Goal: Task Accomplishment & Management: Use online tool/utility

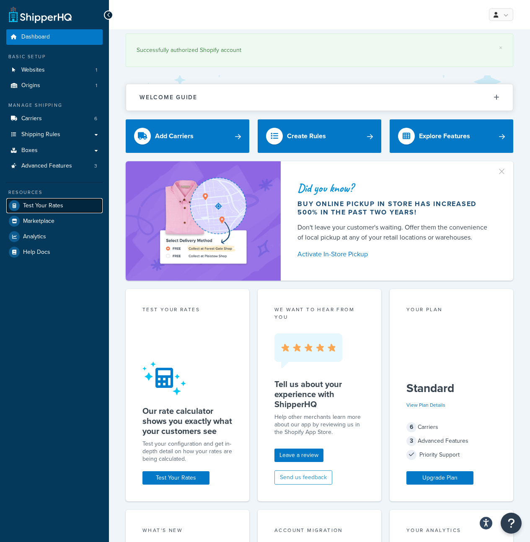
click at [38, 207] on span "Test Your Rates" at bounding box center [43, 205] width 40 height 7
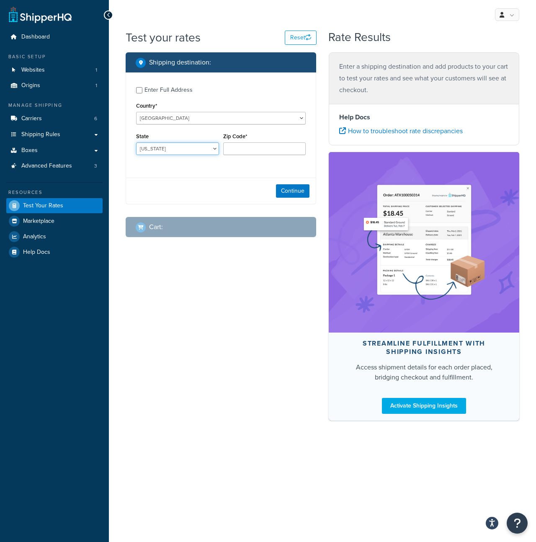
click at [216, 147] on select "[US_STATE] [US_STATE] [US_STATE] [US_STATE] [US_STATE] Armed Forces Americas Ar…" at bounding box center [177, 148] width 83 height 13
click at [254, 144] on input "Zip Code*" at bounding box center [264, 148] width 83 height 13
paste input "58801"
type input "58801"
click at [180, 147] on select "[US_STATE] [US_STATE] [US_STATE] [US_STATE] [US_STATE] Armed Forces Americas Ar…" at bounding box center [177, 148] width 83 height 13
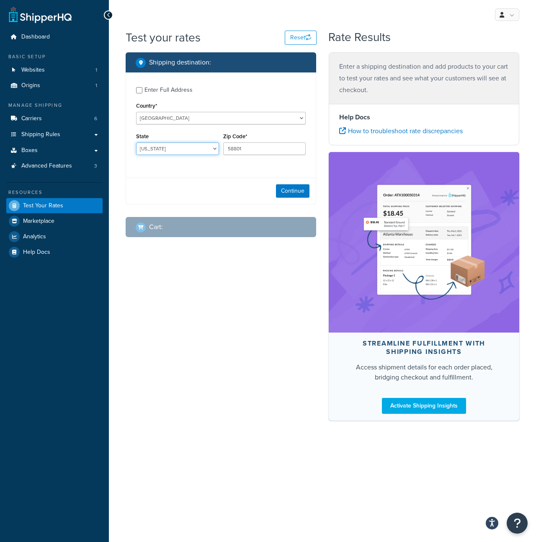
select select "ND"
click at [228, 178] on div "Continue" at bounding box center [221, 191] width 190 height 26
click at [287, 191] on button "Continue" at bounding box center [293, 190] width 34 height 13
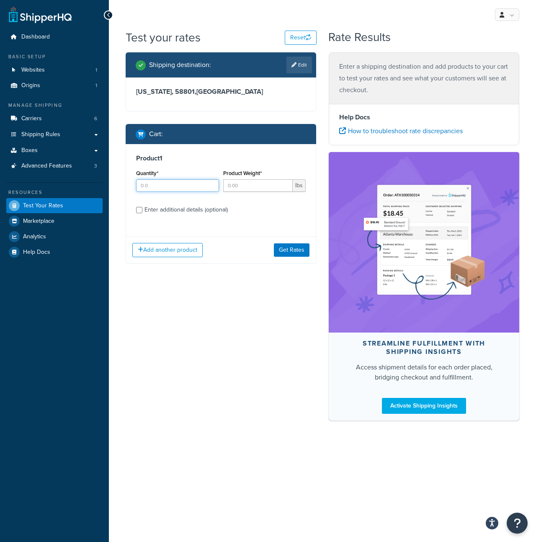
click at [191, 183] on input "Quantity*" at bounding box center [177, 185] width 83 height 13
type input "1"
click at [271, 190] on input "Product Weight*" at bounding box center [258, 185] width 70 height 13
type input "73"
click at [189, 227] on div "Product 1 Quantity* 1 Product Weight* 73 lbs Enter additional details (optional)" at bounding box center [221, 187] width 190 height 86
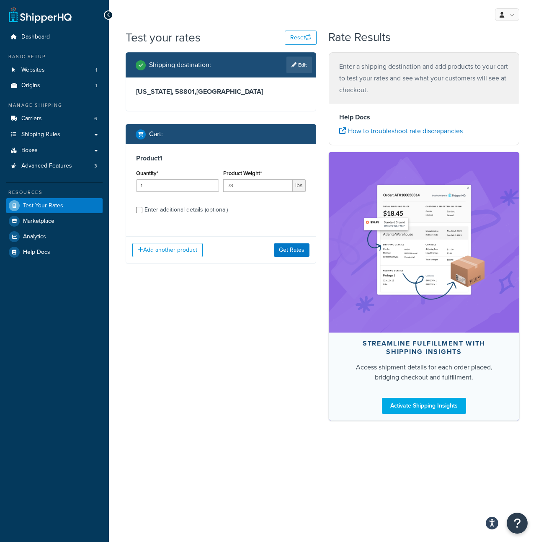
click at [181, 214] on div "Enter additional details (optional)" at bounding box center [186, 210] width 83 height 12
click at [142, 213] on input "Enter additional details (optional)" at bounding box center [139, 210] width 6 height 6
checkbox input "true"
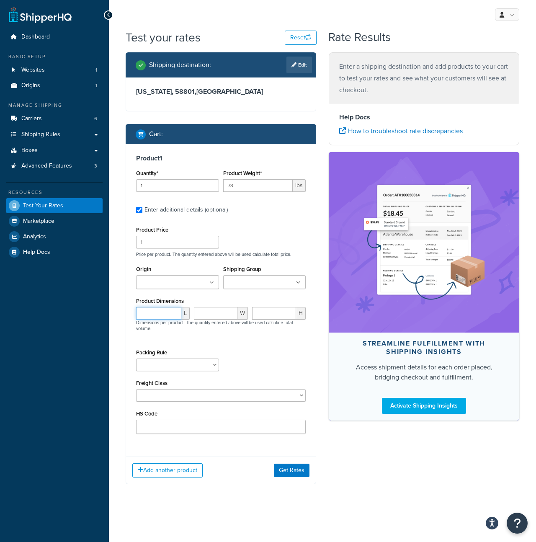
click at [165, 314] on input "number" at bounding box center [158, 313] width 45 height 13
type input "43.75"
type input "28.5"
type input "22"
click at [239, 360] on div "Packing Rule [PHONE_NUMBER] [PHONE_NUMBER] [PHONE_NUMBER] [PHONE_NUMBER] [PHONE…" at bounding box center [221, 362] width 174 height 31
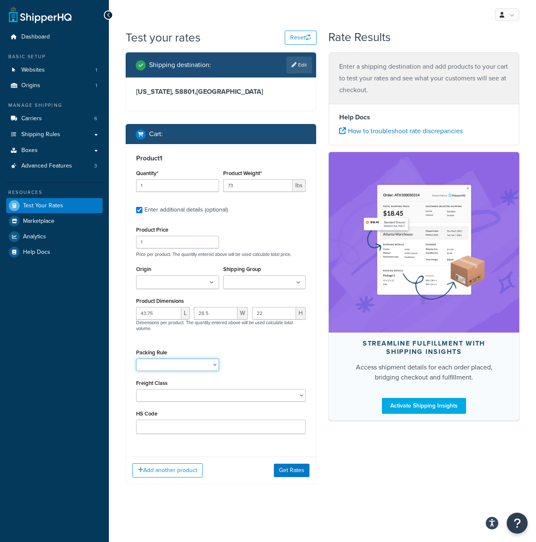
click at [189, 362] on select "[PHONE_NUMBER] [PHONE_NUMBER] [PHONE_NUMBER] [PHONE_NUMBER] [PHONE_NUMBER] [PHO…" at bounding box center [177, 365] width 83 height 13
click at [254, 391] on select "50 55 60 65 70 77.5 85 92.5 100 110 125 150 175 200 250 300 400 500" at bounding box center [221, 395] width 170 height 13
click at [253, 285] on input "Shipping Group" at bounding box center [263, 282] width 74 height 9
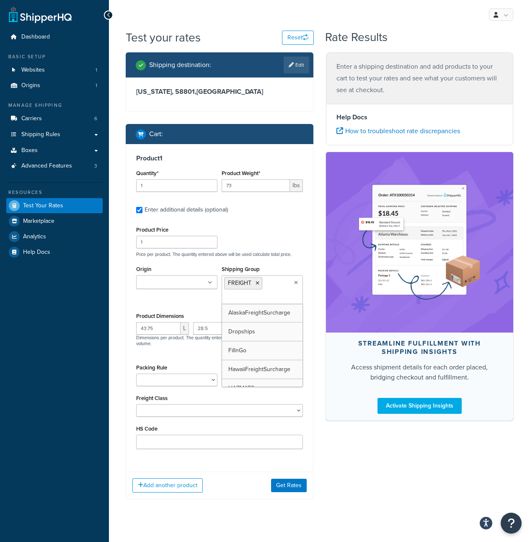
click at [124, 377] on div "Shipping destination : Edit [US_STATE][GEOGRAPHIC_DATA] , [GEOGRAPHIC_DATA] Car…" at bounding box center [219, 282] width 200 height 460
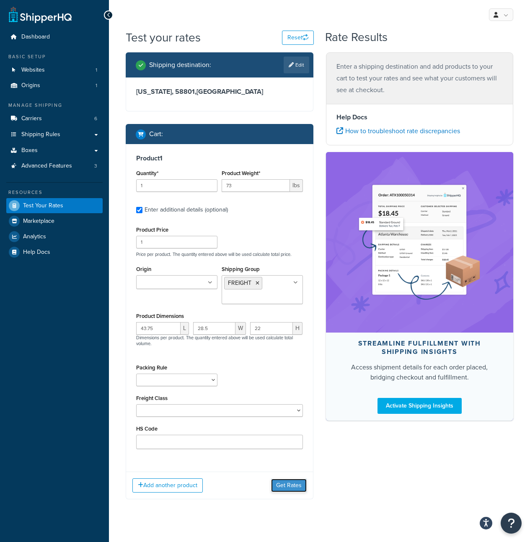
click at [284, 484] on button "Get Rates" at bounding box center [289, 485] width 36 height 13
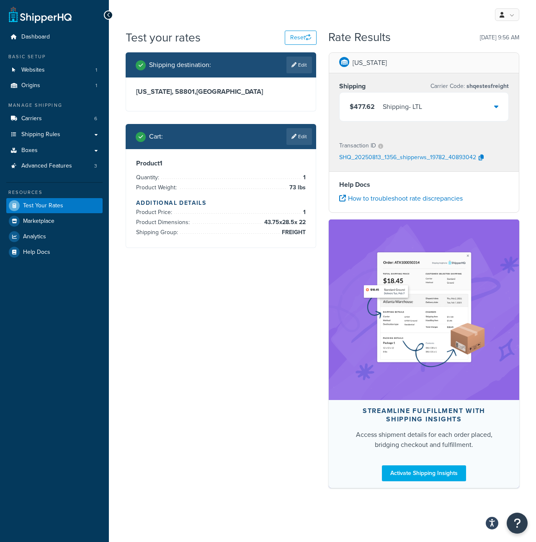
click at [463, 104] on div "$477.62 Shipping - LTL" at bounding box center [424, 107] width 169 height 28
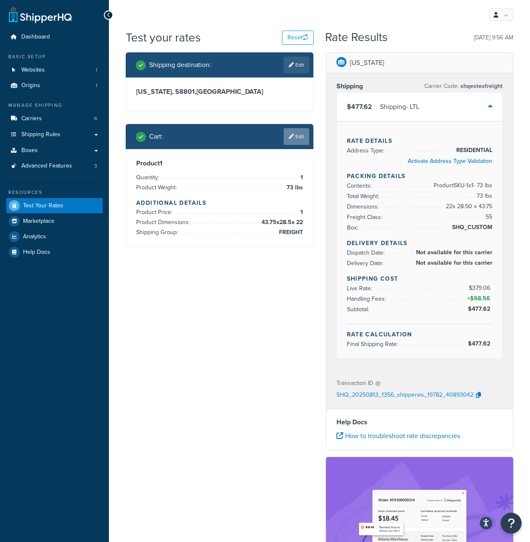
click at [303, 135] on link "Edit" at bounding box center [297, 136] width 26 height 17
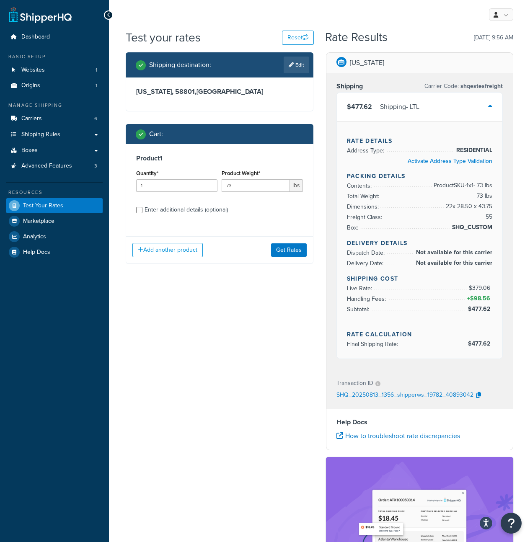
click at [169, 207] on div "Enter additional details (optional)" at bounding box center [186, 210] width 83 height 12
click at [142, 207] on input "Enter additional details (optional)" at bounding box center [139, 210] width 6 height 6
checkbox input "true"
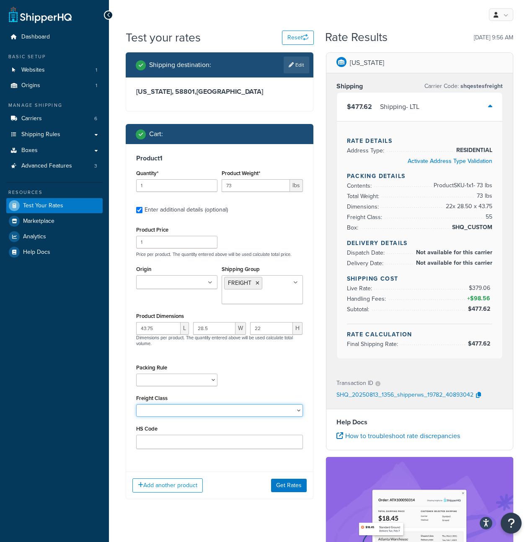
click at [197, 409] on select "50 55 60 65 70 77.5 85 92.5 100 110 125 150 175 200 250 300 400 500" at bounding box center [219, 410] width 167 height 13
select select "175"
click at [291, 488] on button "Get Rates" at bounding box center [289, 485] width 36 height 13
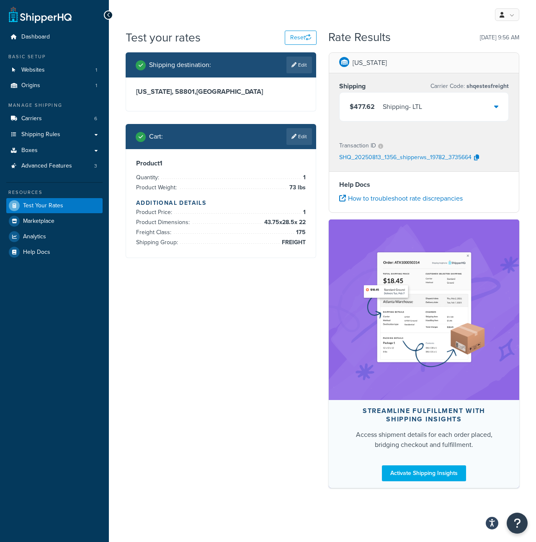
click at [474, 106] on div "$477.62 Shipping - LTL" at bounding box center [424, 107] width 169 height 28
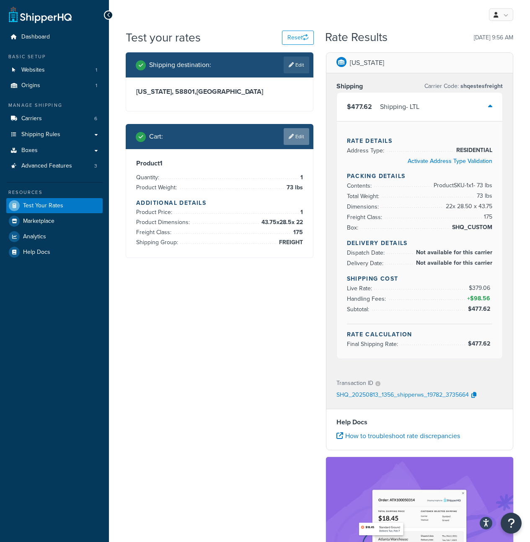
click at [293, 139] on link "Edit" at bounding box center [297, 136] width 26 height 17
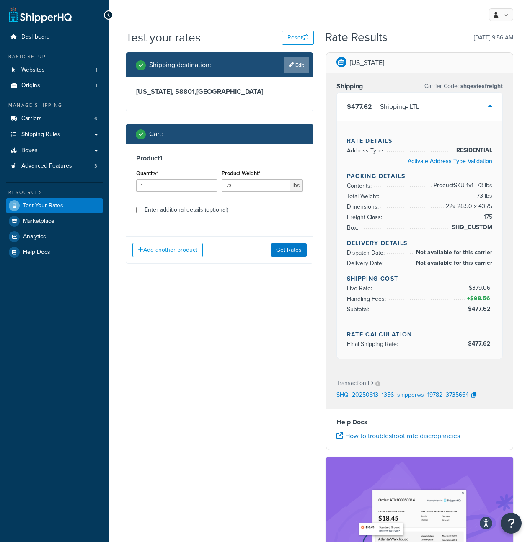
click at [299, 66] on link "Edit" at bounding box center [297, 65] width 26 height 17
select select "ND"
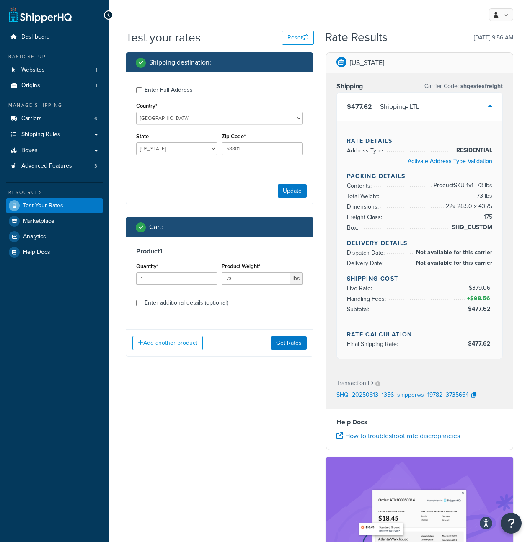
click at [198, 305] on div "Enter additional details (optional)" at bounding box center [186, 303] width 83 height 12
click at [142, 305] on input "Enter additional details (optional)" at bounding box center [139, 303] width 6 height 6
checkbox input "true"
select select "175"
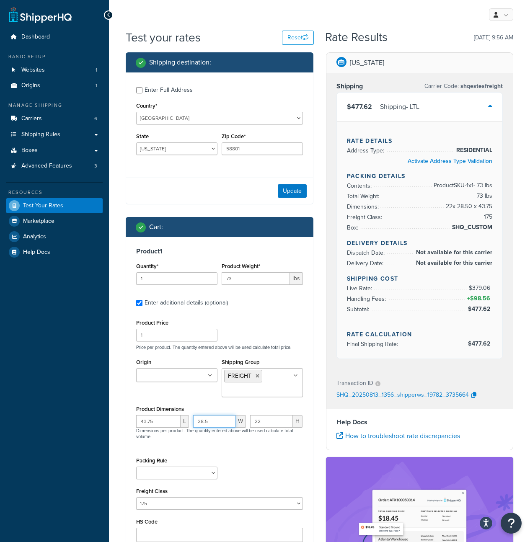
drag, startPoint x: 213, startPoint y: 424, endPoint x: 187, endPoint y: 419, distance: 26.0
click at [187, 419] on div "43.75 L 28.5 W 22 H Dimensions per product. The quantity entered above will be …" at bounding box center [219, 432] width 171 height 34
type input "44"
drag, startPoint x: 269, startPoint y: 425, endPoint x: 240, endPoint y: 421, distance: 29.7
click at [240, 421] on div "43.75 L 44 W 22 H Dimensions per product. The quantity entered above will be us…" at bounding box center [219, 432] width 171 height 34
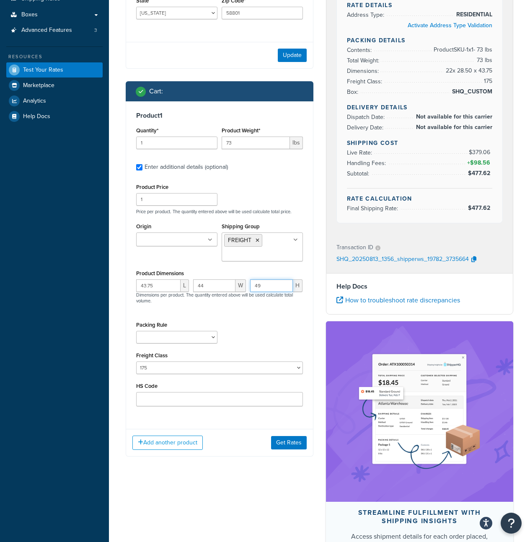
scroll to position [150, 0]
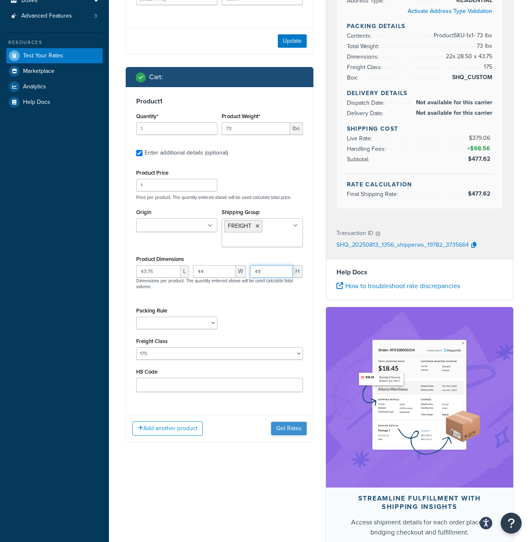
type input "49"
click at [294, 429] on button "Get Rates" at bounding box center [289, 428] width 36 height 13
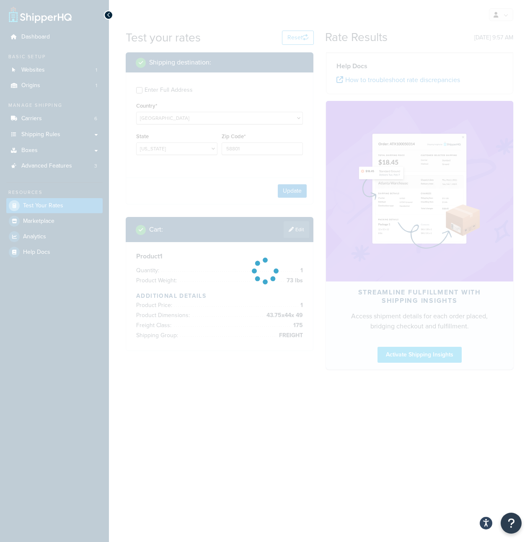
scroll to position [0, 0]
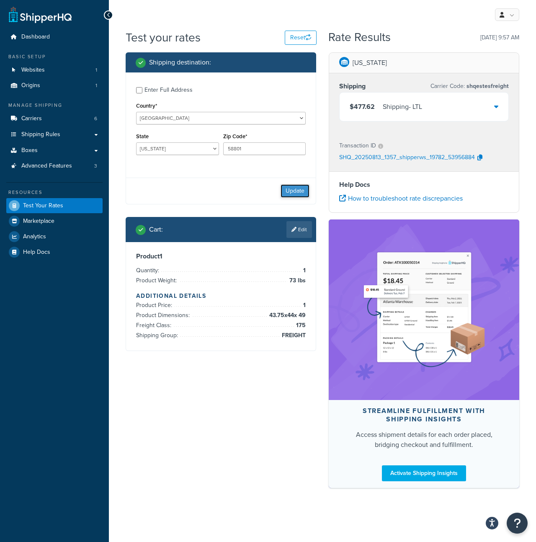
click at [287, 189] on button "Update" at bounding box center [295, 190] width 29 height 13
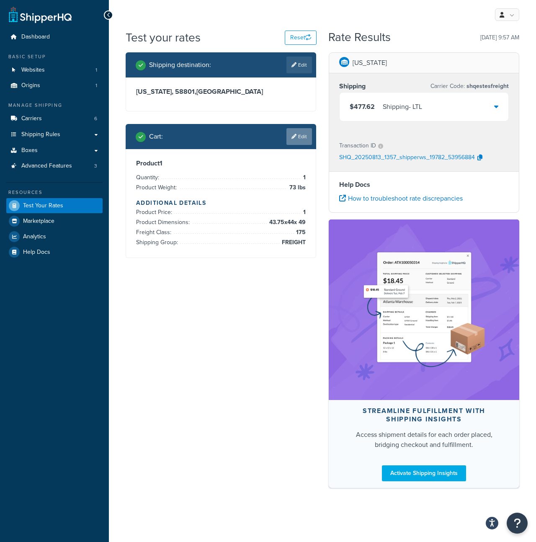
click at [304, 140] on link "Edit" at bounding box center [300, 136] width 26 height 17
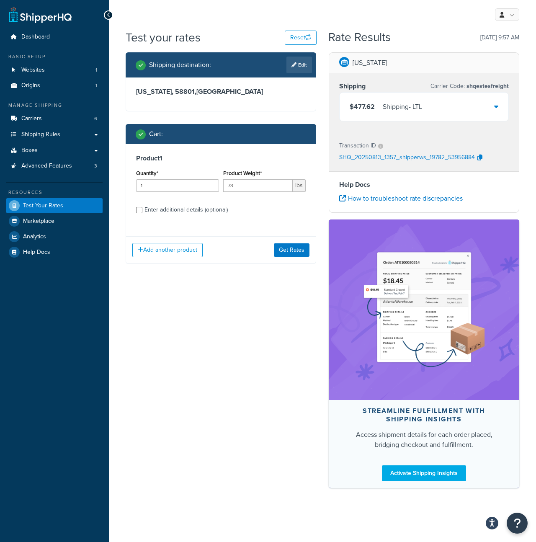
click at [163, 210] on div "Enter additional details (optional)" at bounding box center [186, 210] width 83 height 12
click at [142, 210] on input "Enter additional details (optional)" at bounding box center [139, 210] width 6 height 6
checkbox input "true"
select select "175"
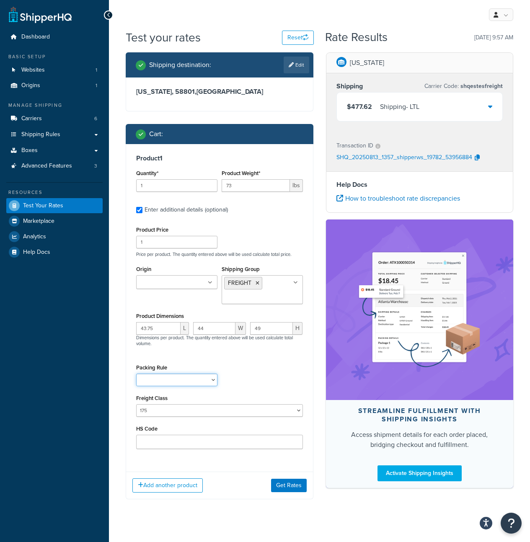
click at [205, 381] on select "[PHONE_NUMBER] [PHONE_NUMBER] [PHONE_NUMBER] [PHONE_NUMBER] [PHONE_NUMBER] [PHO…" at bounding box center [176, 380] width 81 height 13
click at [482, 106] on div "$477.62 Shipping - LTL" at bounding box center [420, 107] width 166 height 28
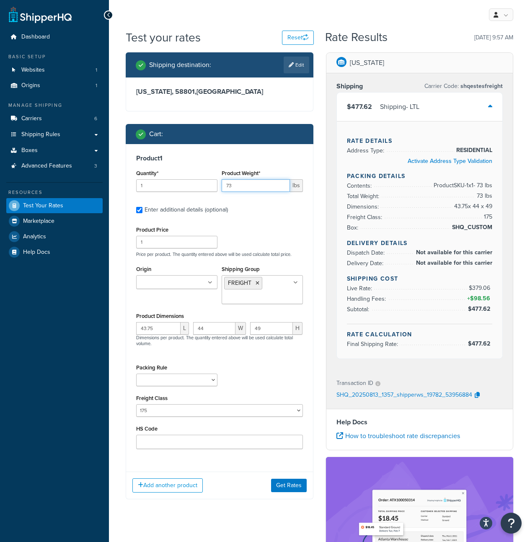
drag, startPoint x: 253, startPoint y: 184, endPoint x: 197, endPoint y: 187, distance: 55.8
click at [197, 187] on div "Quantity* 1 Product Weight* 73 lbs" at bounding box center [219, 183] width 171 height 31
type input "285"
click at [252, 217] on div "Product 1 Quantity* 1 Product Weight* 285 lbs Enter additional details (optiona…" at bounding box center [219, 304] width 187 height 321
click at [284, 488] on button "Get Rates" at bounding box center [289, 485] width 36 height 13
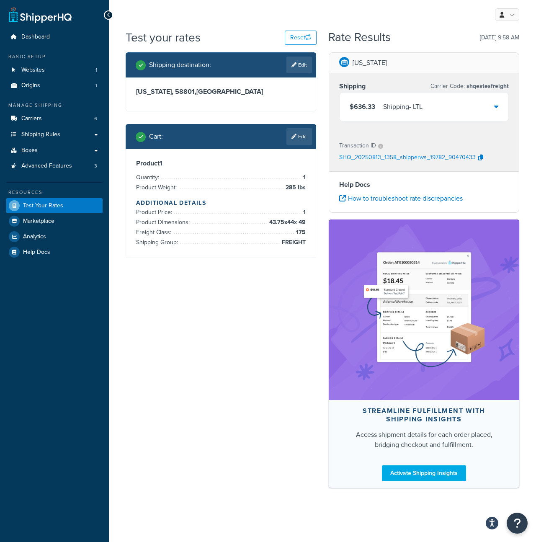
click at [274, 73] on div "Shipping destination : Edit" at bounding box center [224, 65] width 176 height 17
click at [303, 68] on link "Edit" at bounding box center [300, 65] width 26 height 17
select select "ND"
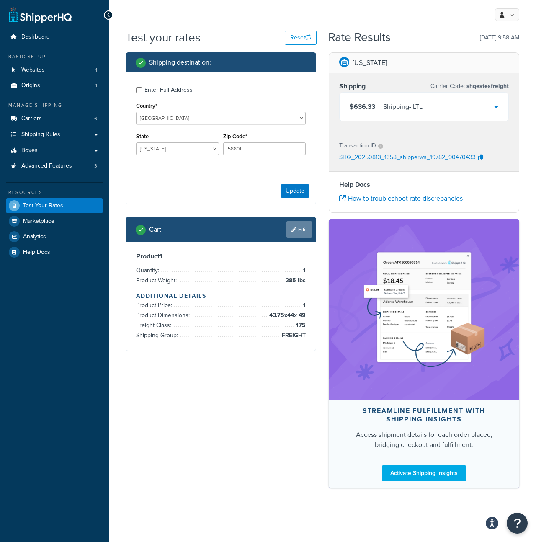
click at [296, 233] on link "Edit" at bounding box center [300, 229] width 26 height 17
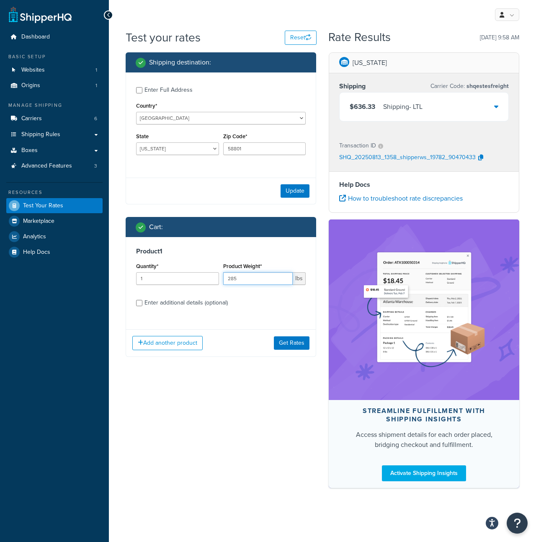
drag, startPoint x: 258, startPoint y: 277, endPoint x: 179, endPoint y: 275, distance: 78.4
click at [179, 275] on div "Quantity* 1 Product Weight* 285 lbs" at bounding box center [221, 276] width 174 height 31
type input "99"
click at [284, 341] on button "Get Rates" at bounding box center [292, 342] width 36 height 13
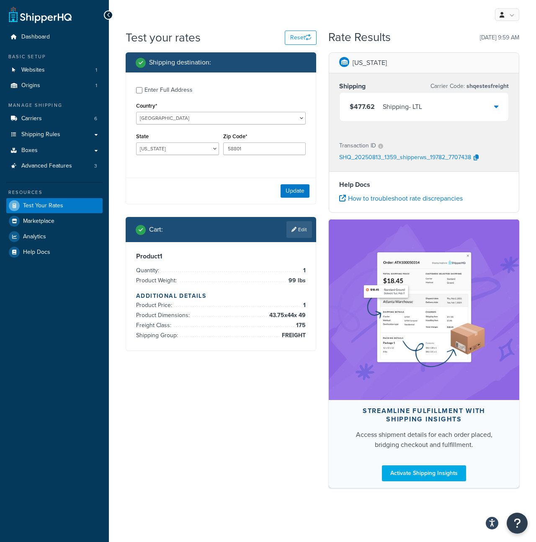
click at [469, 110] on div "$477.62 Shipping - LTL" at bounding box center [424, 107] width 169 height 28
